Goal: Navigation & Orientation: Find specific page/section

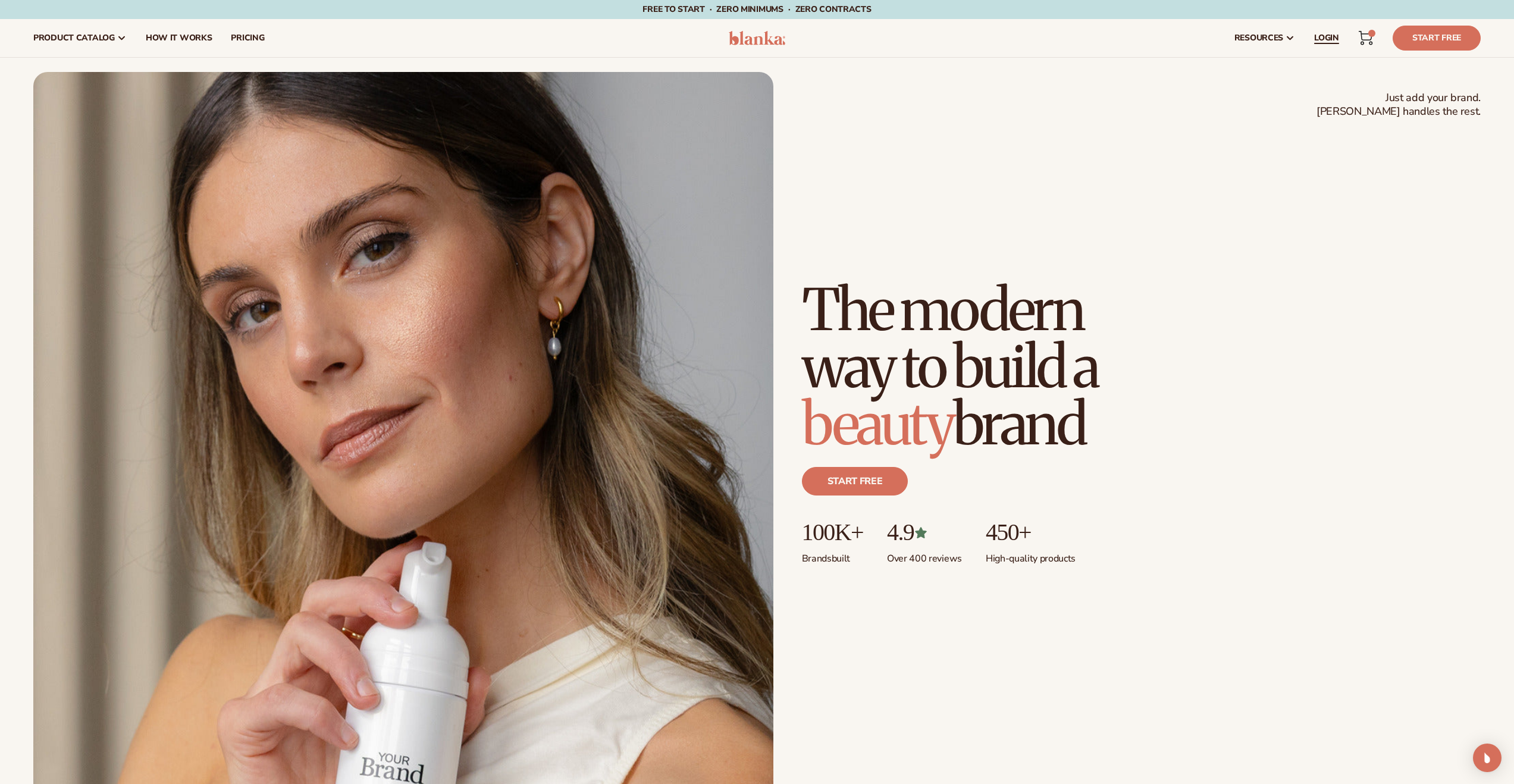
click at [1309, 35] on link "LOGIN" at bounding box center [1327, 38] width 44 height 38
click at [1323, 30] on link "LOGIN" at bounding box center [1327, 38] width 44 height 38
